Goal: Task Accomplishment & Management: Use online tool/utility

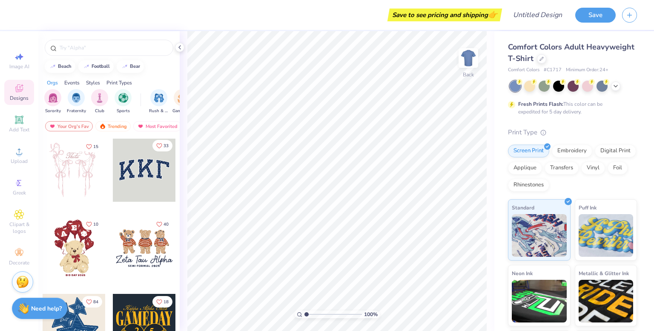
click at [157, 147] on icon "Like" at bounding box center [159, 146] width 6 height 6
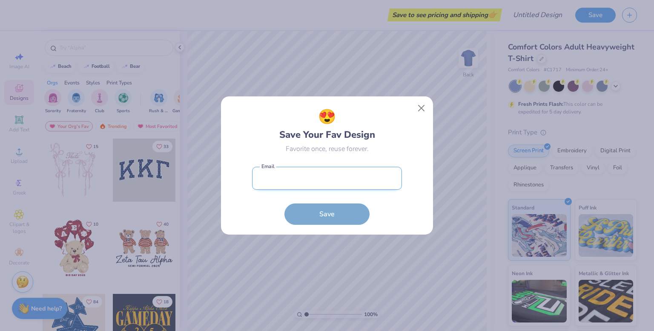
click at [329, 175] on input "email" at bounding box center [327, 178] width 150 height 23
type input "[PERSON_NAME][EMAIL_ADDRESS][DOMAIN_NAME]"
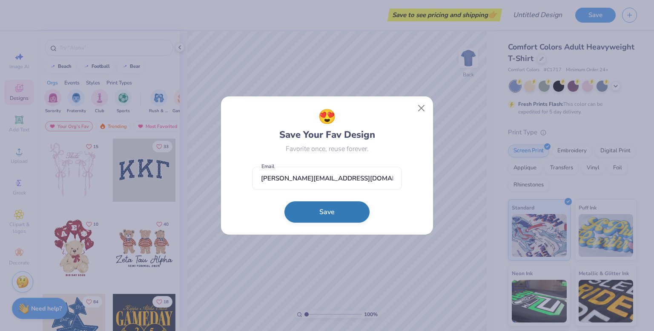
click at [319, 215] on button "Save" at bounding box center [327, 211] width 85 height 21
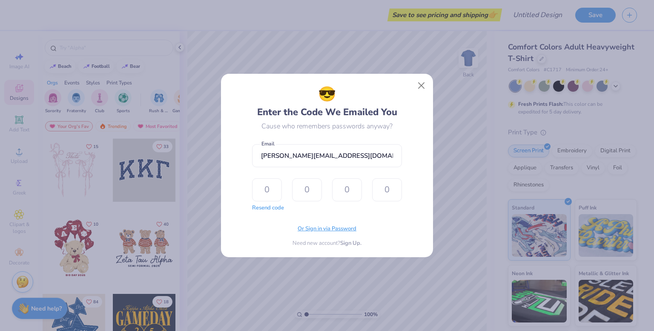
click at [325, 226] on span "Or Sign in via Password" at bounding box center [327, 228] width 59 height 9
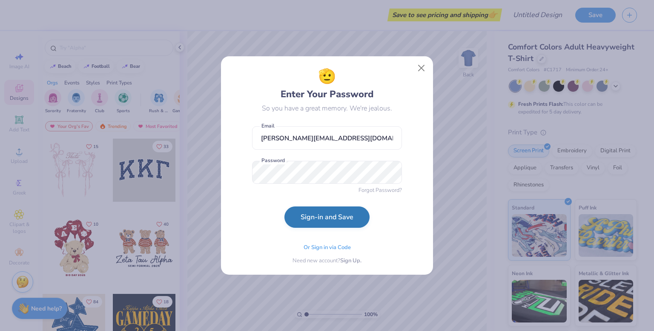
drag, startPoint x: 283, startPoint y: 190, endPoint x: 289, endPoint y: 212, distance: 22.8
click at [283, 190] on form "[PERSON_NAME][EMAIL_ADDRESS][DOMAIN_NAME] Email Password Forgot Password? Sign-…" at bounding box center [327, 176] width 150 height 108
click at [302, 227] on button "Sign-in and Save" at bounding box center [327, 216] width 85 height 21
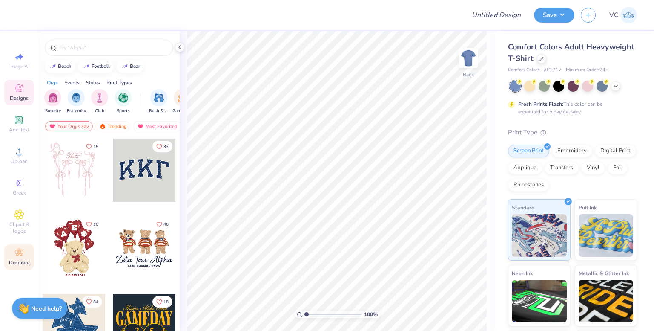
click at [24, 250] on icon at bounding box center [19, 253] width 10 height 10
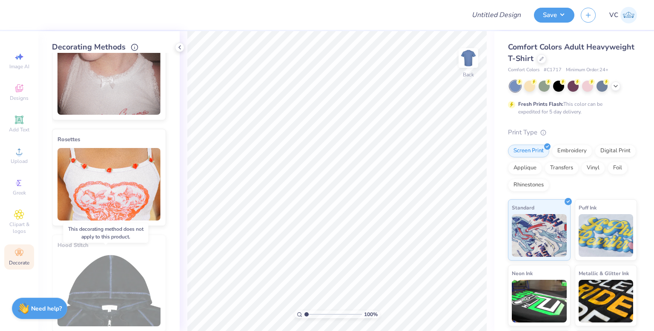
scroll to position [339, 0]
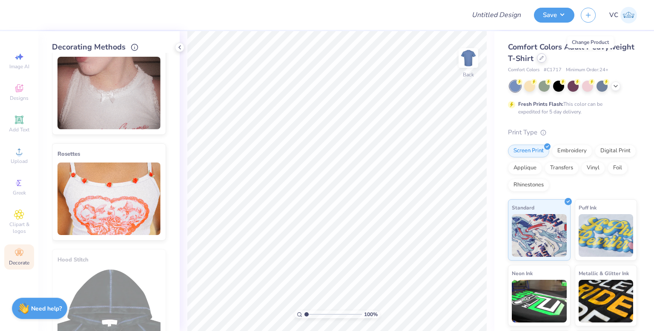
click at [547, 62] on div at bounding box center [541, 57] width 9 height 9
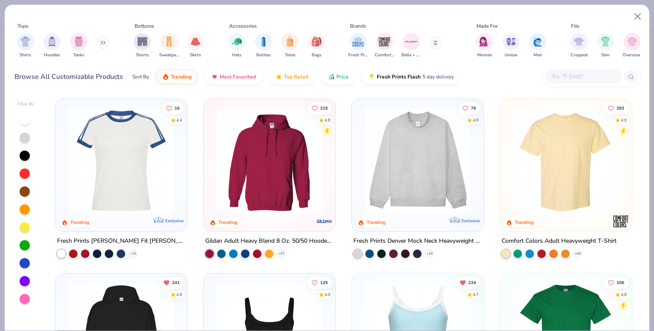
click at [575, 77] on input "text" at bounding box center [584, 77] width 66 height 10
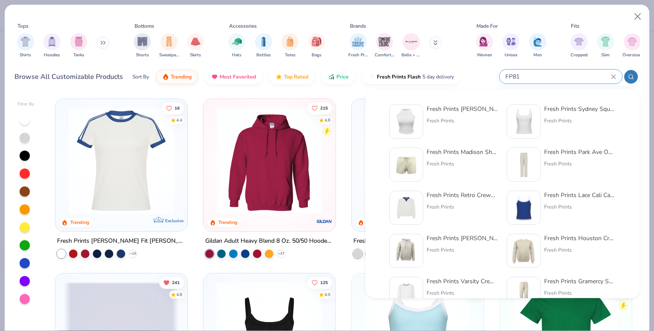
type input "FP81"
click at [458, 122] on div "Fresh Prints" at bounding box center [463, 121] width 72 height 8
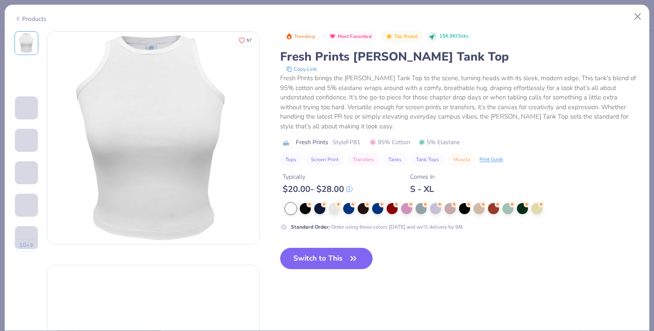
click at [320, 259] on button "Switch to This" at bounding box center [326, 258] width 92 height 21
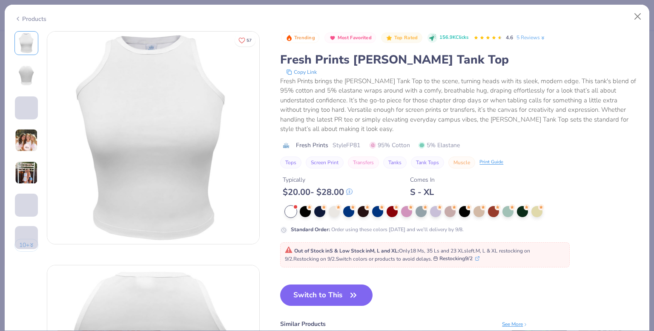
click at [323, 262] on div "Out of Stock in S & Low Stock in M, L and XL : Only 18 Ms, 35 Ls and 23 XLs lef…" at bounding box center [425, 255] width 280 height 16
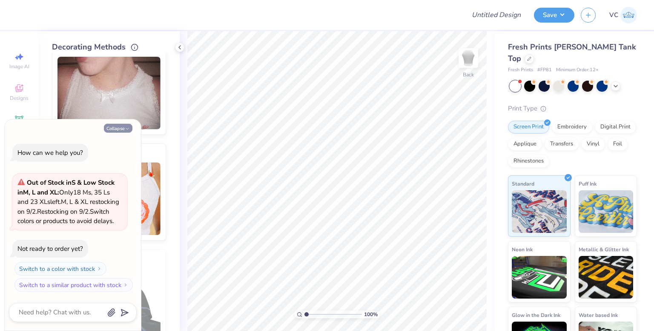
click at [117, 124] on button "Collapse" at bounding box center [118, 128] width 29 height 9
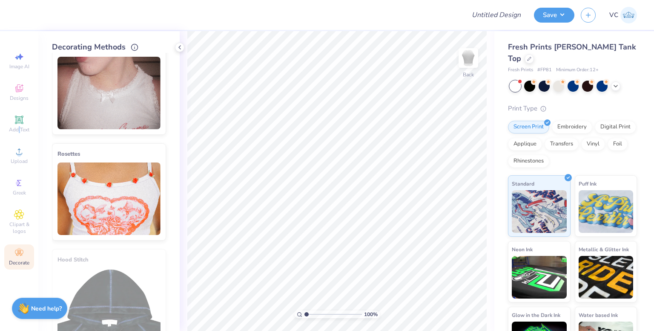
click at [19, 137] on div "Image AI Designs Add Text Upload Greek Clipart & logos Decorate" at bounding box center [19, 158] width 30 height 221
click at [19, 130] on span "Add Text" at bounding box center [19, 129] width 20 height 7
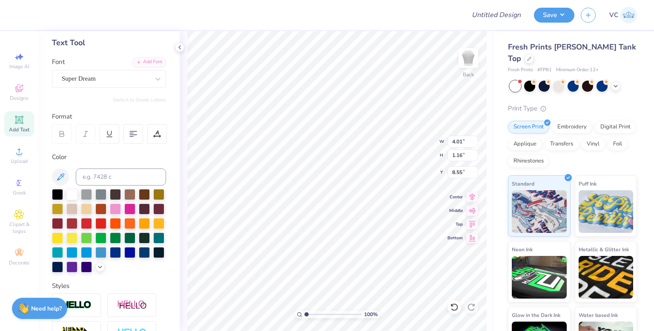
scroll to position [179, 0]
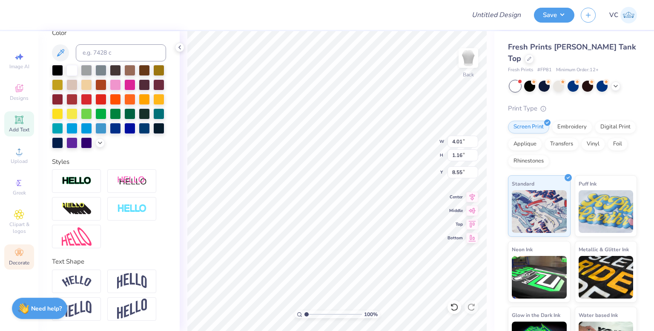
click at [22, 254] on icon at bounding box center [19, 253] width 8 height 6
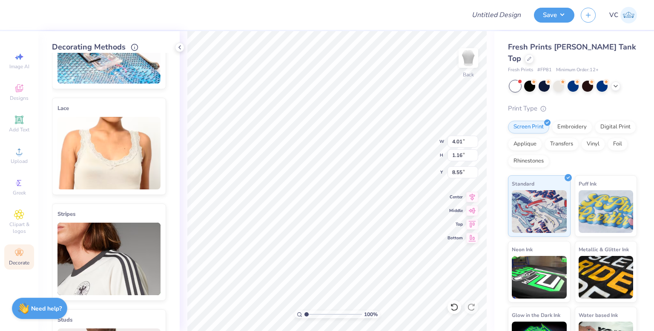
scroll to position [43, 0]
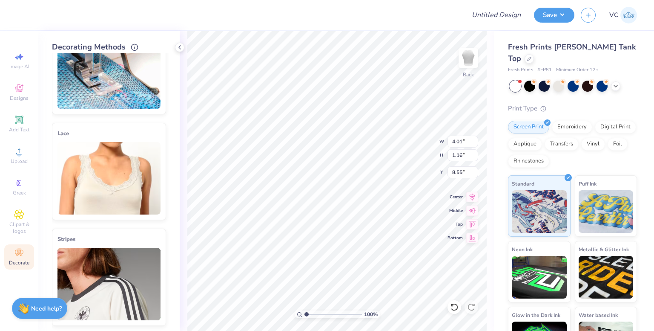
click at [107, 158] on img at bounding box center [109, 178] width 103 height 72
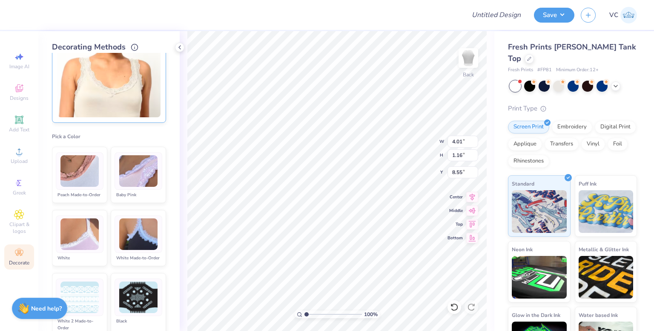
scroll to position [170, 0]
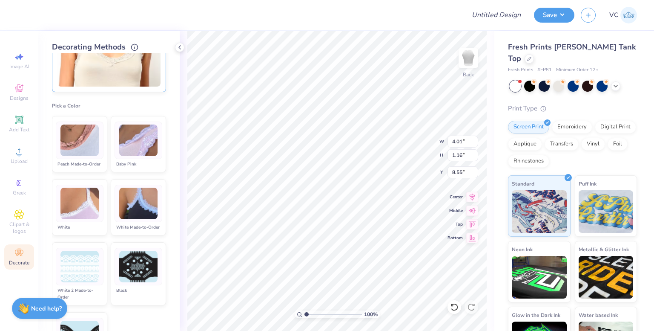
click at [80, 157] on li "Peach Made-to-Order" at bounding box center [79, 144] width 55 height 56
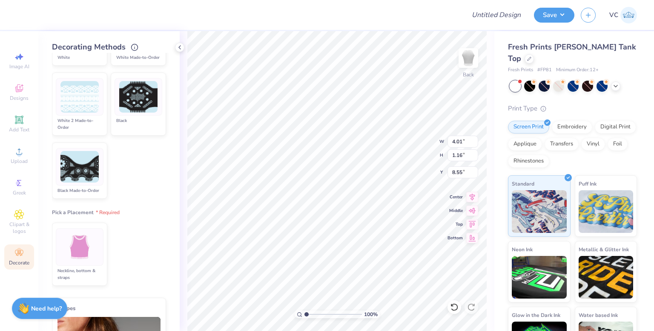
scroll to position [341, 0]
click at [73, 261] on img at bounding box center [80, 246] width 32 height 32
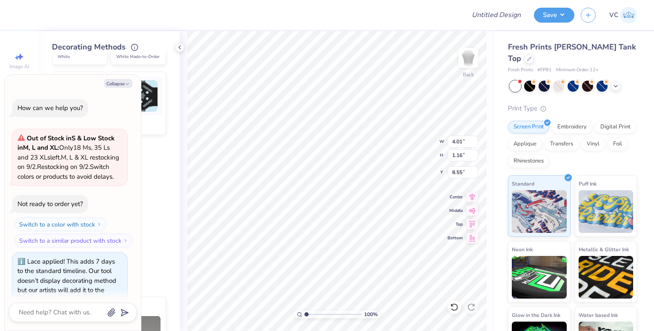
scroll to position [26, 0]
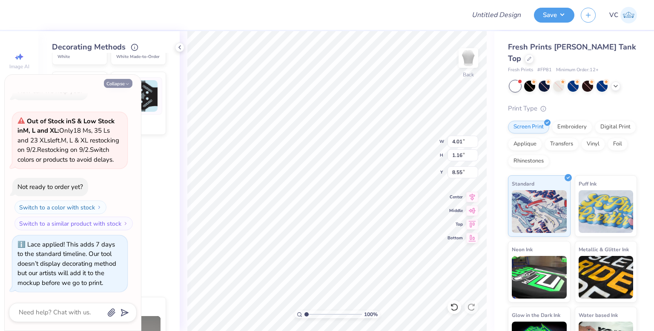
click at [118, 82] on button "Collapse" at bounding box center [118, 83] width 29 height 9
type textarea "x"
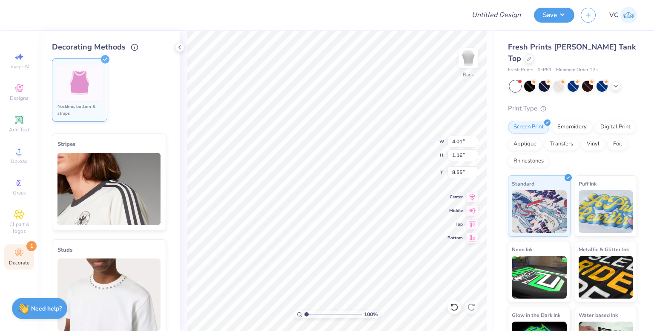
scroll to position [469, 0]
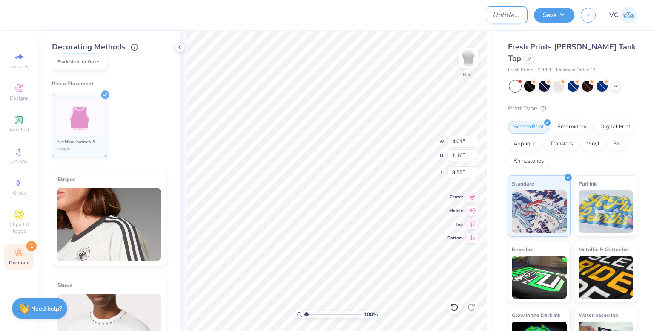
click at [495, 12] on input "Design Title" at bounding box center [507, 14] width 42 height 17
type input "test"
click at [555, 17] on button "Save" at bounding box center [554, 13] width 40 height 15
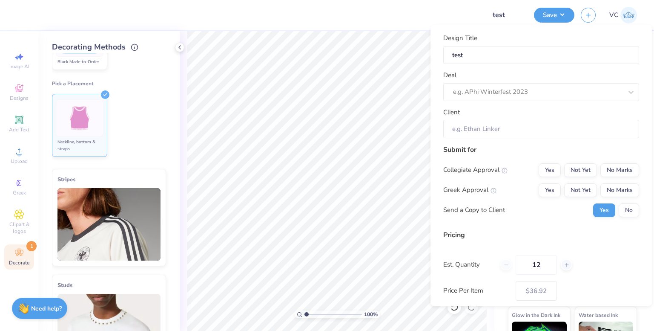
click at [454, 8] on div at bounding box center [251, 15] width 456 height 30
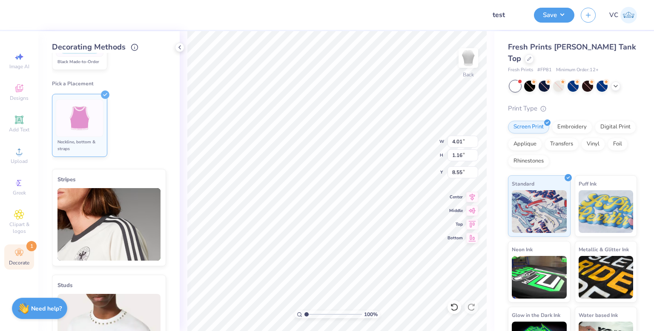
click at [632, 19] on img at bounding box center [629, 15] width 17 height 17
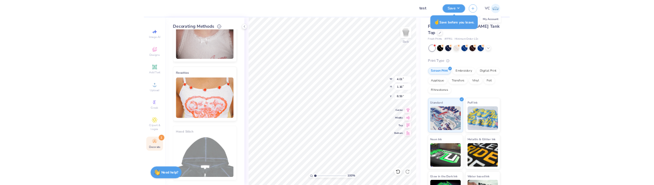
scroll to position [853, 0]
